Goal: Transaction & Acquisition: Purchase product/service

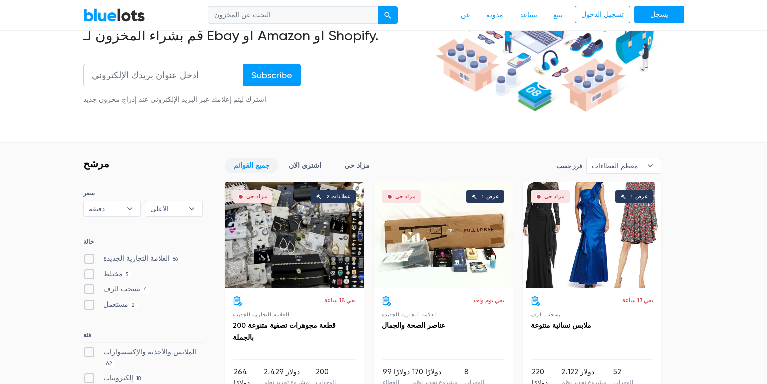
scroll to position [155, 0]
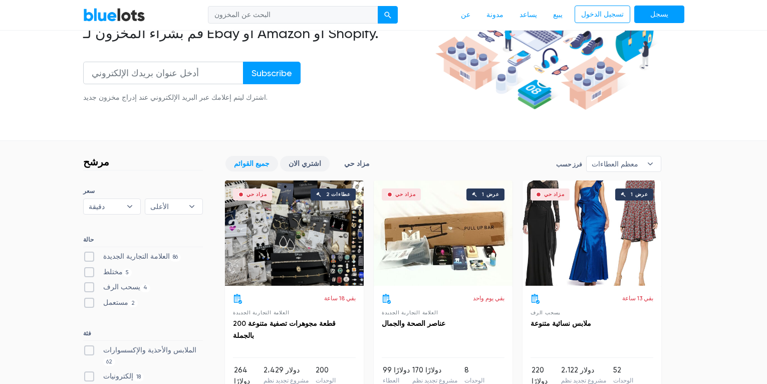
click at [304, 159] on link "اشتري الان" at bounding box center [305, 164] width 50 height 16
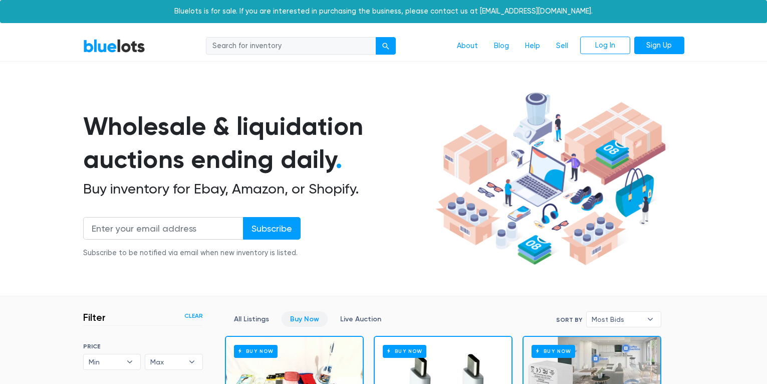
scroll to position [270, 0]
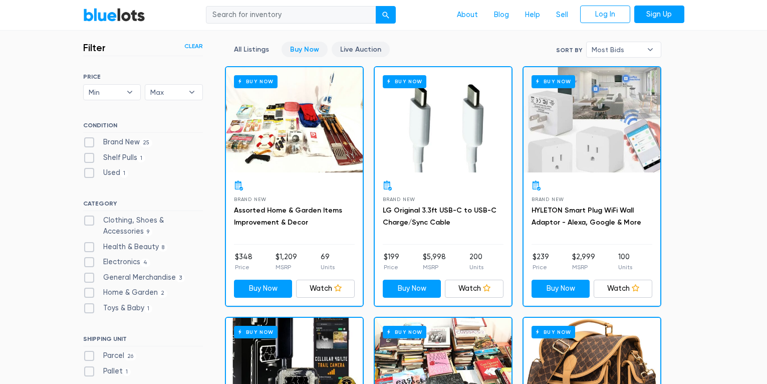
click at [358, 46] on link "Live Auction" at bounding box center [361, 50] width 58 height 16
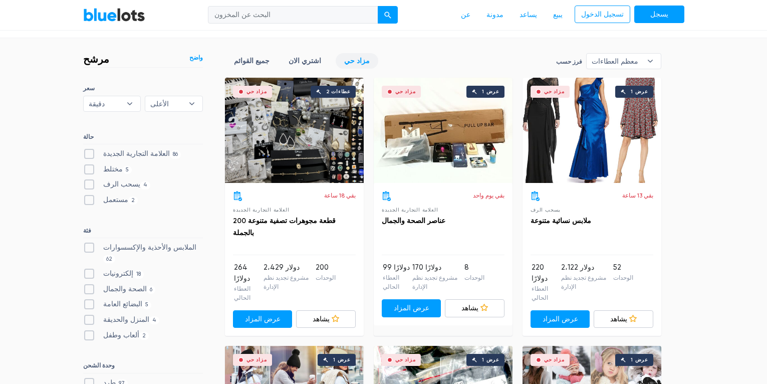
scroll to position [258, 0]
click at [89, 167] on label "مختلط 5" at bounding box center [107, 168] width 49 height 11
click at [89, 167] on input "مختلط 5" at bounding box center [86, 166] width 7 height 7
checkbox input "true"
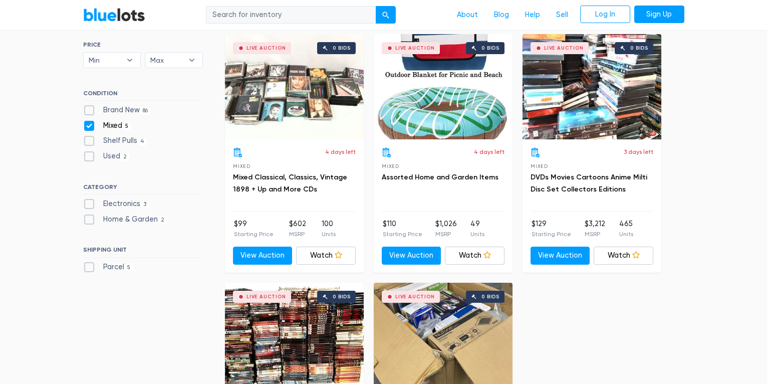
scroll to position [301, 0]
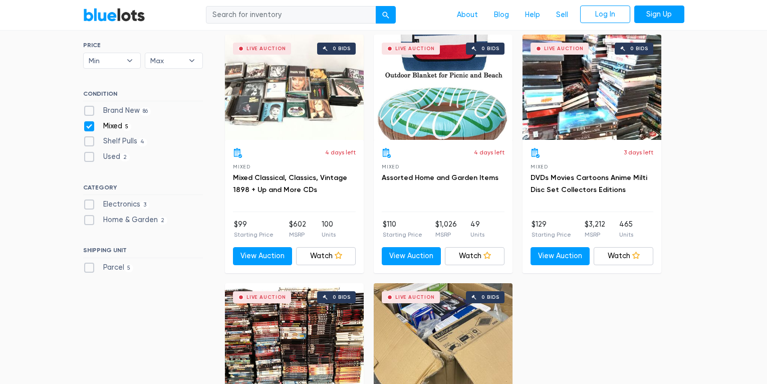
click at [92, 204] on label "Electronics 3" at bounding box center [116, 204] width 67 height 11
click at [90, 204] on input "Electronics 3" at bounding box center [86, 202] width 7 height 7
checkbox input "true"
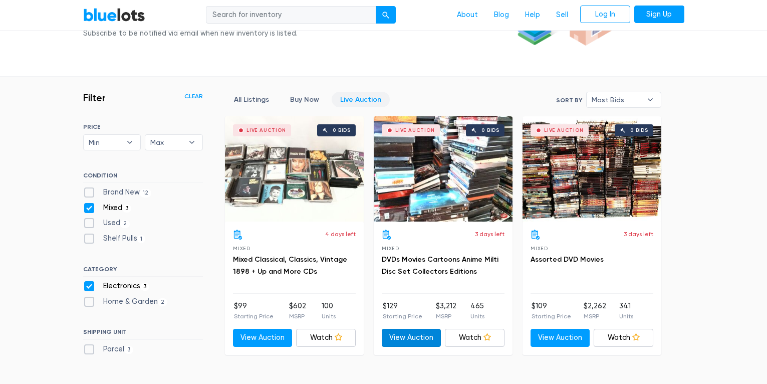
scroll to position [187, 0]
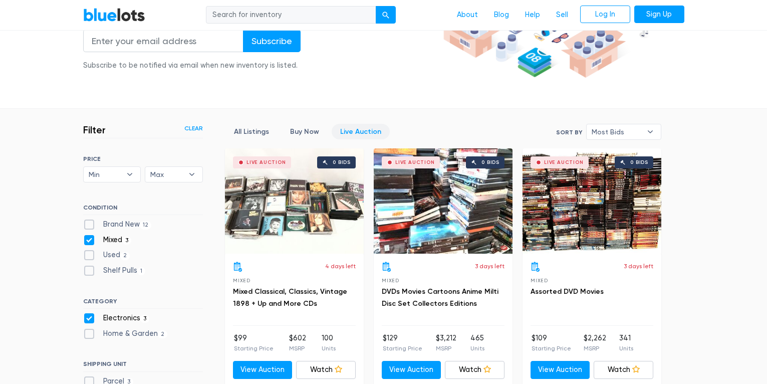
click at [89, 239] on label "Mixed 3" at bounding box center [107, 239] width 49 height 11
click at [89, 239] on input "Mixed 3" at bounding box center [86, 237] width 7 height 7
checkbox input "false"
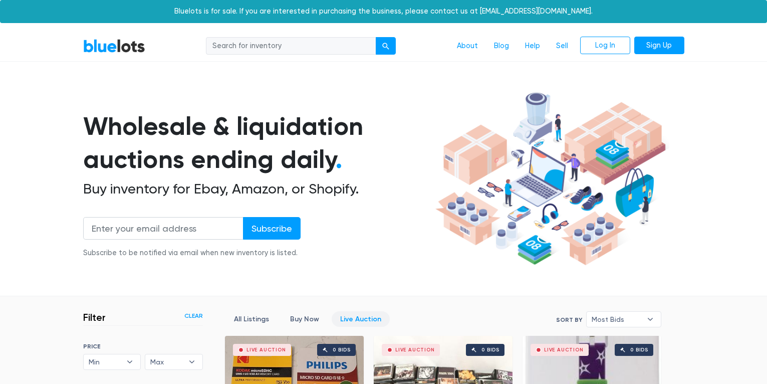
scroll to position [270, 0]
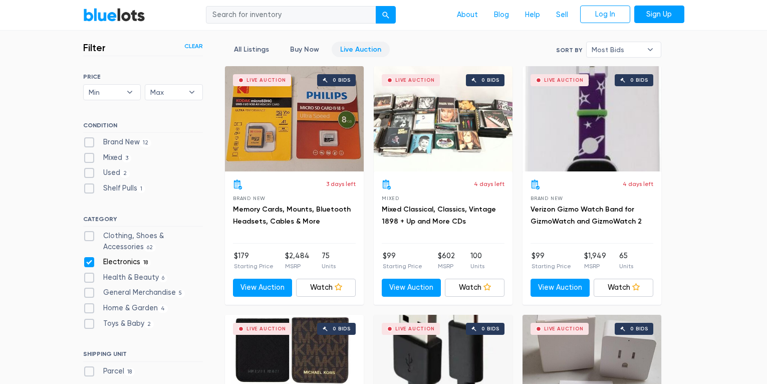
click at [88, 262] on label "Electronics 18" at bounding box center [117, 261] width 68 height 11
click at [88, 262] on input "Electronics 18" at bounding box center [86, 259] width 7 height 7
checkbox input "false"
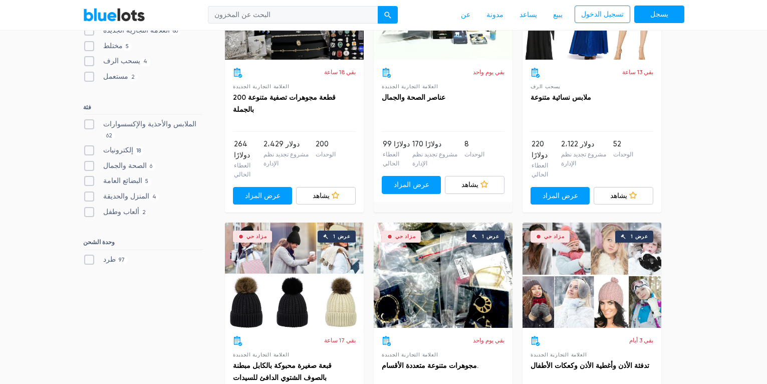
scroll to position [381, 0]
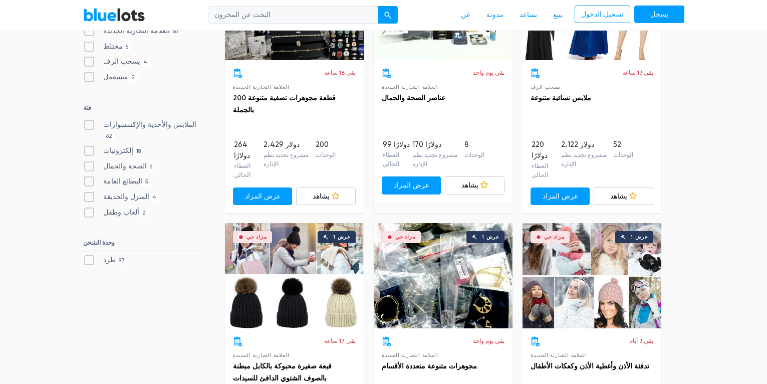
click at [85, 254] on label "طرد 97" at bounding box center [105, 259] width 45 height 11
click at [85, 254] on input "طرد 97" at bounding box center [86, 257] width 7 height 7
checkbox input "true"
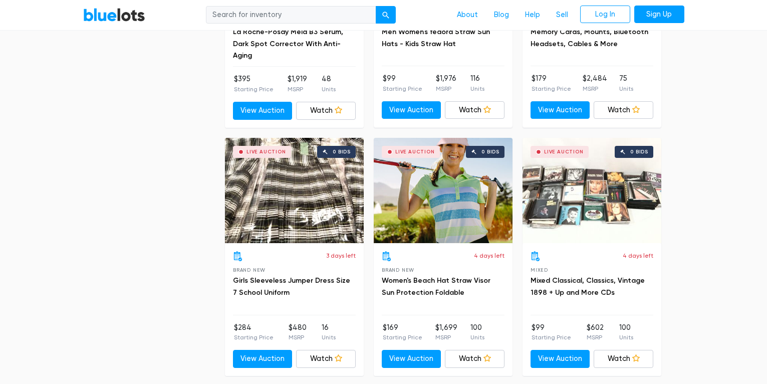
scroll to position [1192, 0]
